Goal: Information Seeking & Learning: Understand process/instructions

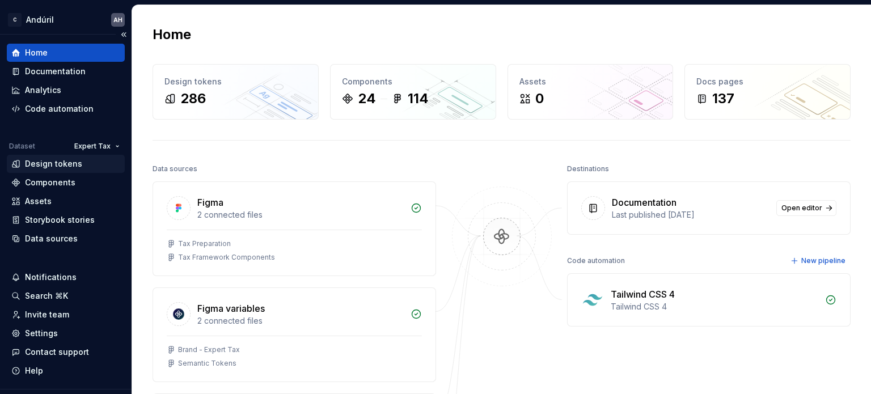
click at [45, 165] on div "Design tokens" at bounding box center [53, 163] width 57 height 11
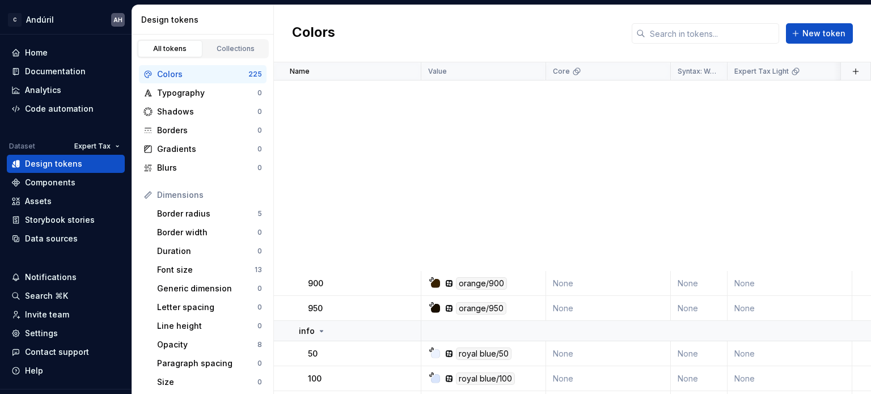
scroll to position [2950, 0]
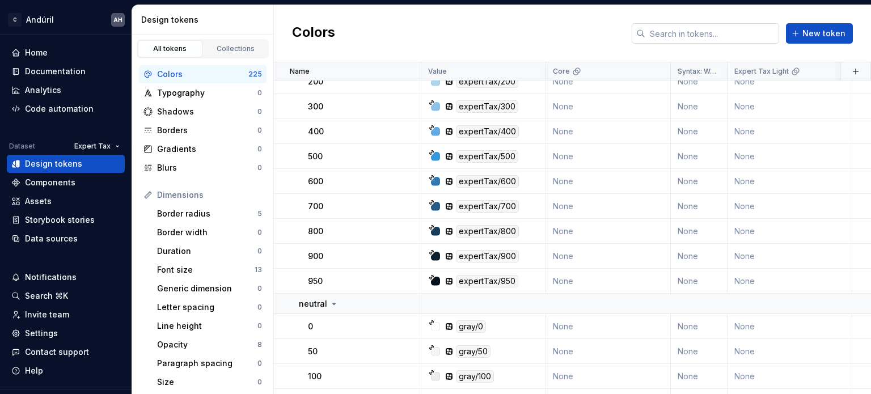
click at [706, 39] on input "text" at bounding box center [713, 33] width 134 height 20
click at [706, 38] on input "text" at bounding box center [713, 33] width 134 height 20
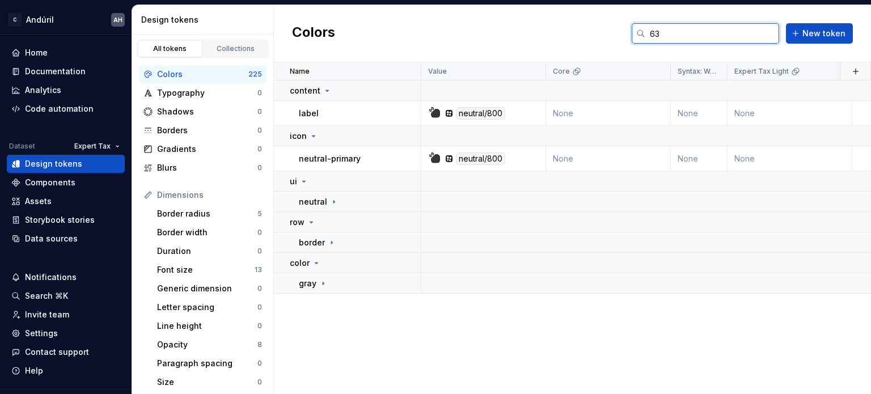
scroll to position [0, 0]
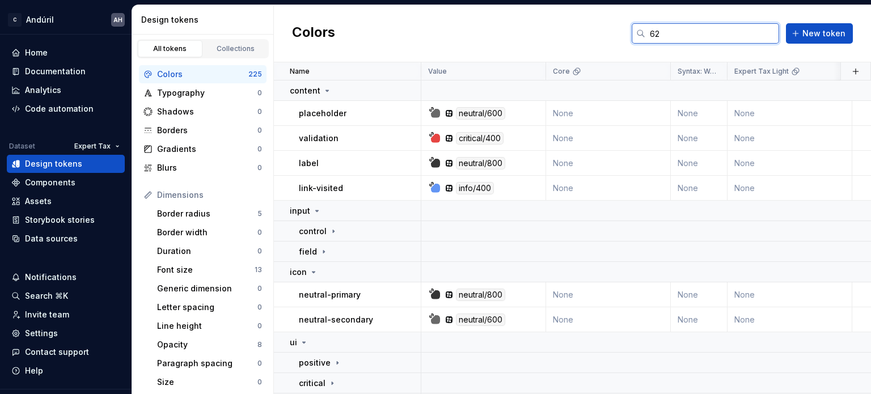
type input "629"
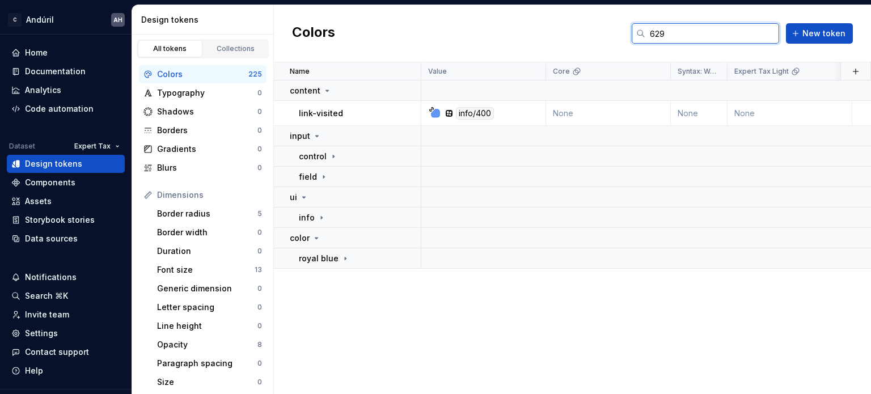
click at [665, 31] on input "629" at bounding box center [713, 33] width 134 height 20
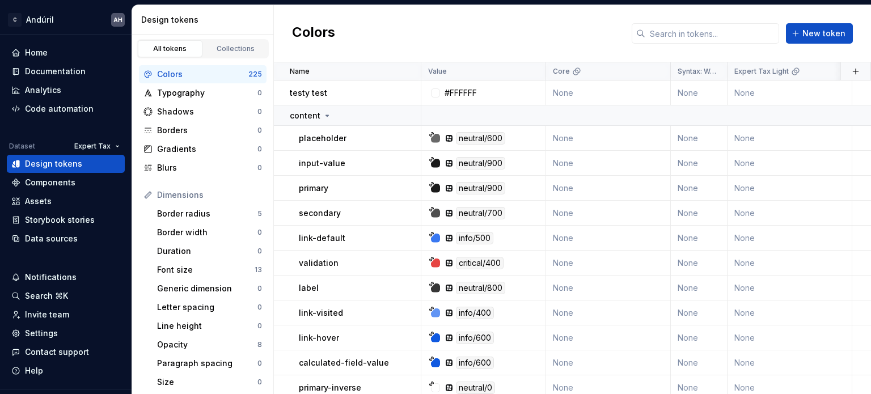
click at [568, 35] on div "Colors New token" at bounding box center [572, 33] width 597 height 57
click at [672, 29] on input "text" at bounding box center [713, 33] width 134 height 20
click at [548, 28] on div "Colors New token" at bounding box center [572, 33] width 597 height 57
click at [405, 27] on div "Colors New token" at bounding box center [572, 33] width 597 height 57
click at [483, 28] on div "Colors New token" at bounding box center [572, 33] width 597 height 57
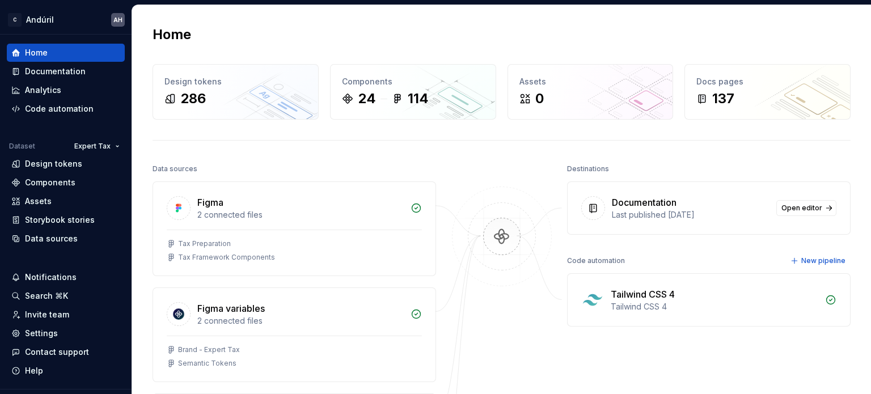
click at [383, 36] on div "Home" at bounding box center [502, 35] width 698 height 18
click at [70, 77] on div "Documentation" at bounding box center [55, 71] width 61 height 11
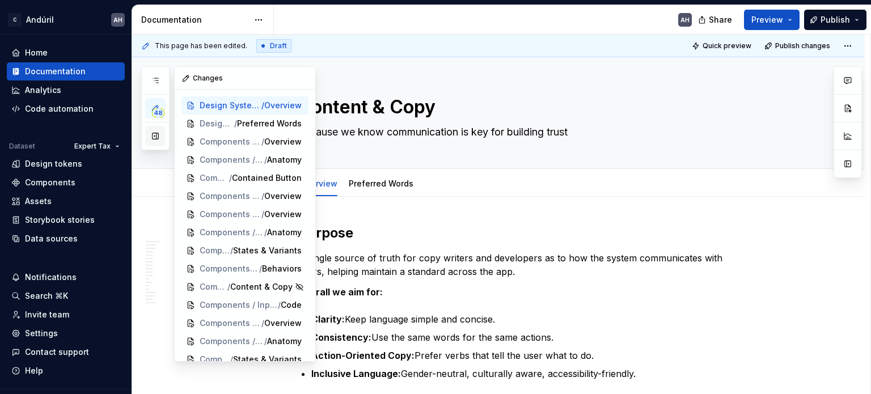
click at [152, 142] on button "button" at bounding box center [155, 136] width 20 height 20
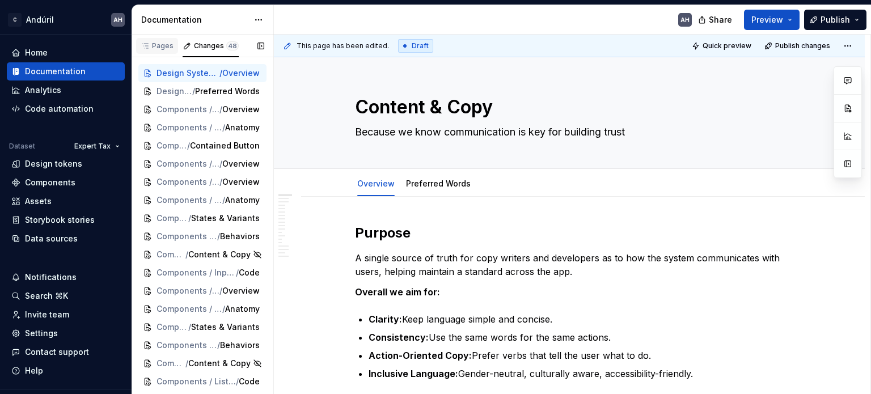
click at [158, 43] on div "Pages" at bounding box center [157, 45] width 33 height 9
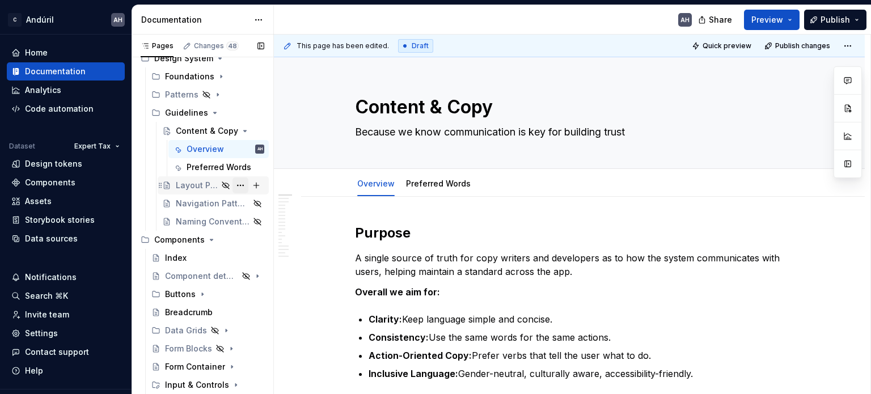
scroll to position [6, 0]
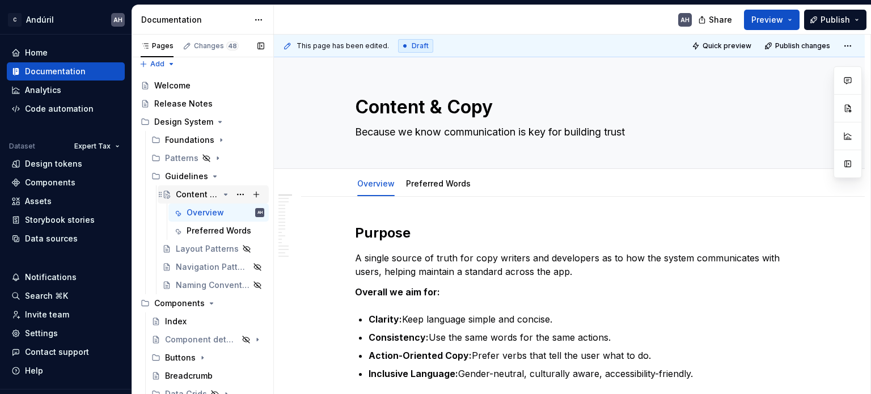
click at [221, 194] on icon "Page tree" at bounding box center [225, 194] width 9 height 9
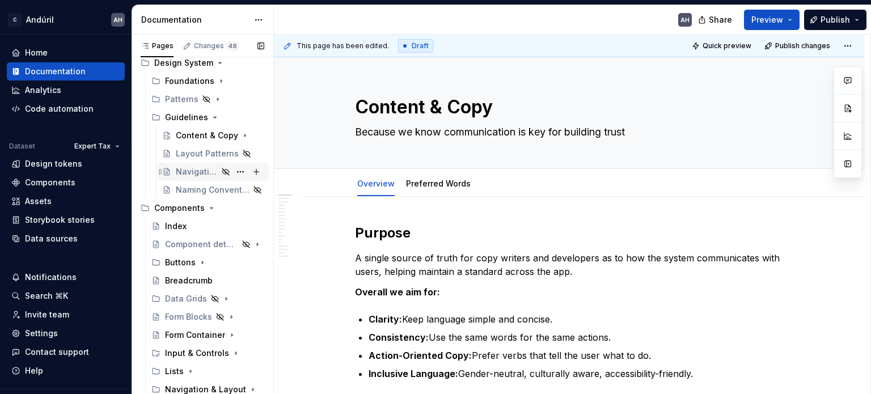
scroll to position [65, 0]
type textarea "*"
